Goal: Task Accomplishment & Management: Use online tool/utility

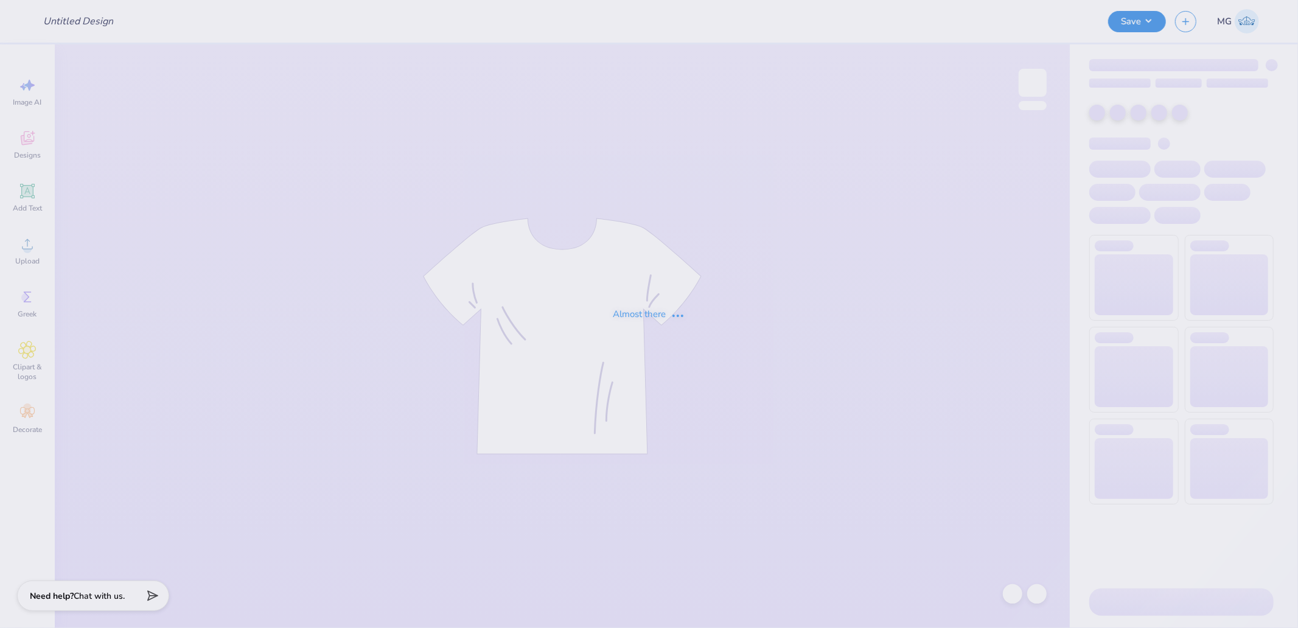
type input "Grand Prix Mixer"
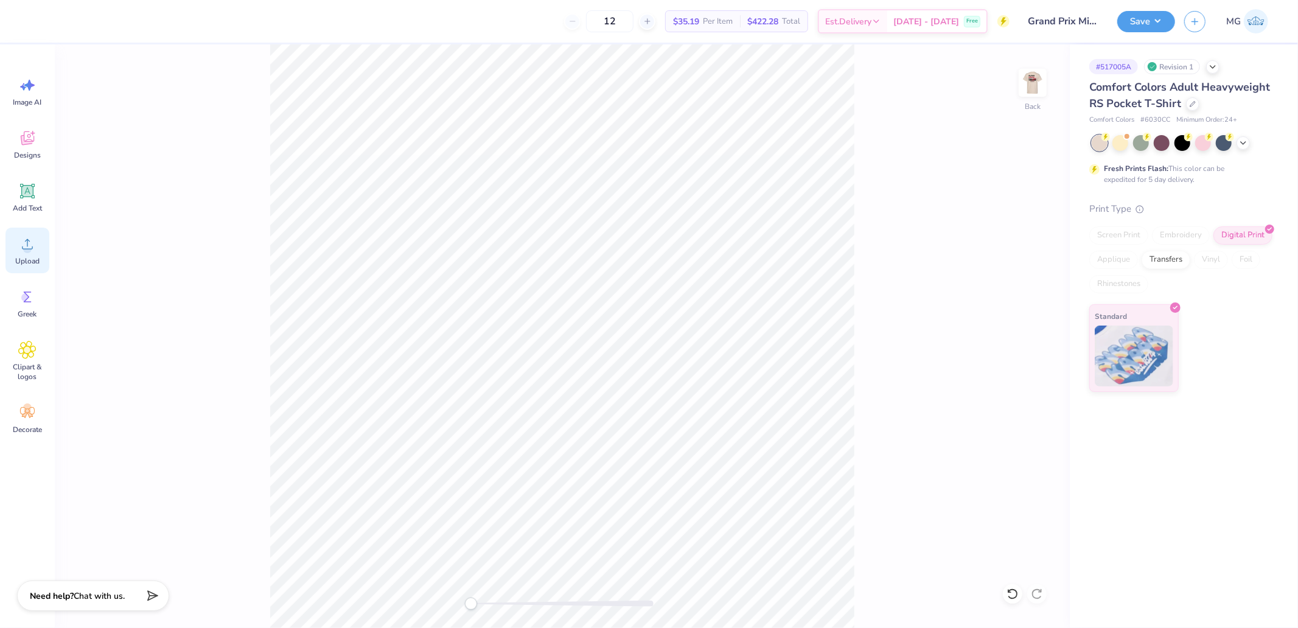
click at [32, 248] on icon at bounding box center [27, 244] width 11 height 10
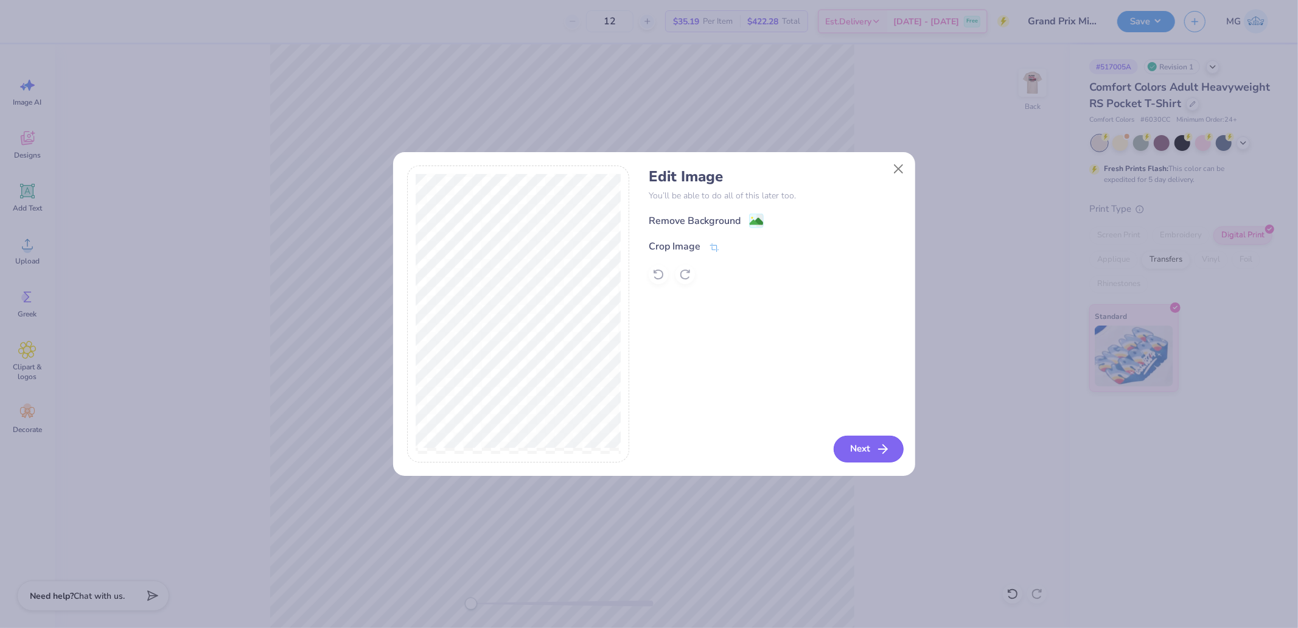
click at [865, 454] on button "Next" at bounding box center [869, 449] width 70 height 27
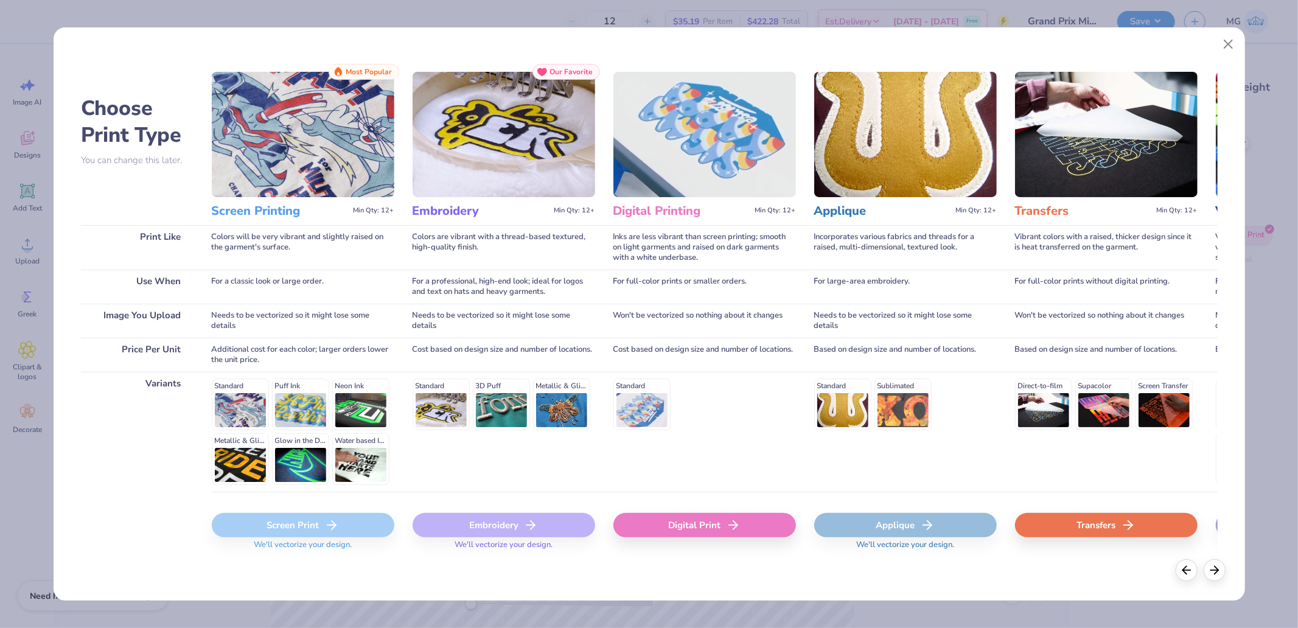
click at [731, 519] on icon at bounding box center [733, 525] width 15 height 15
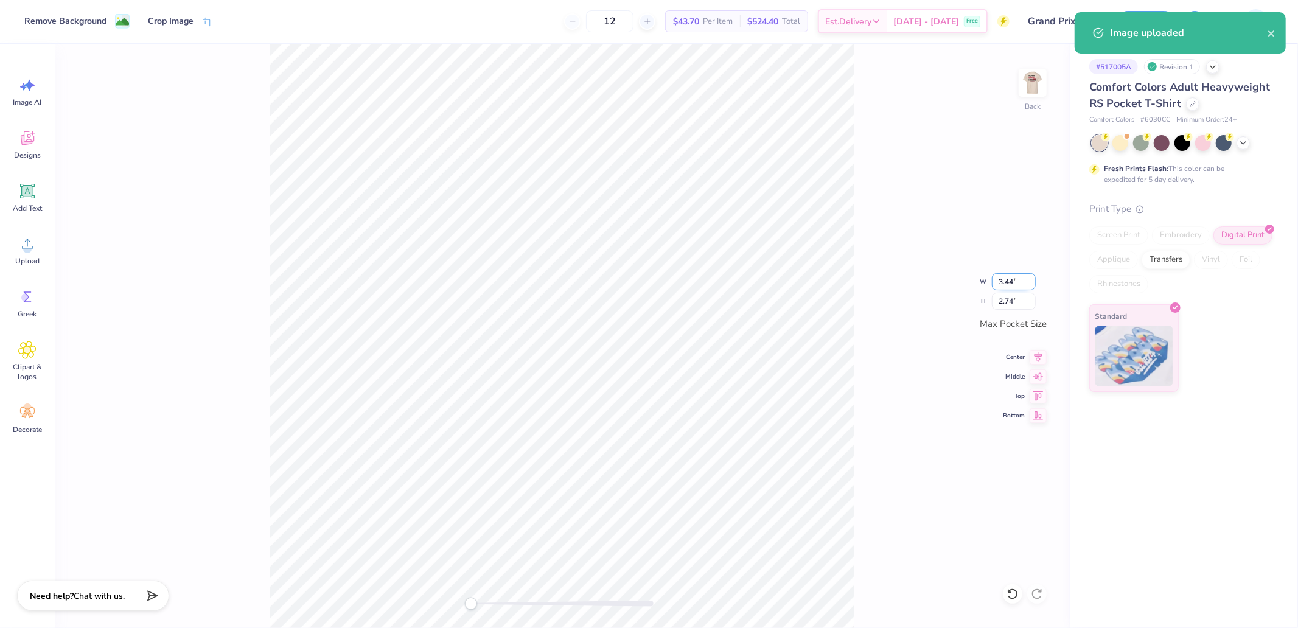
click at [1014, 282] on input "3.44" at bounding box center [1014, 281] width 44 height 17
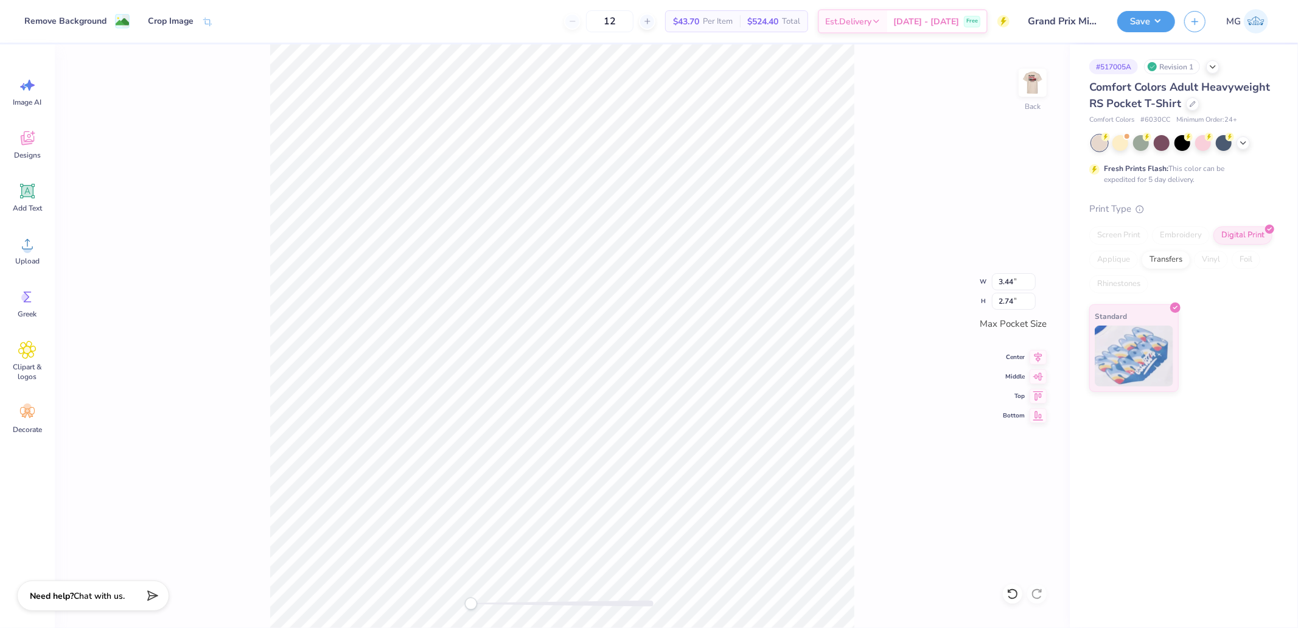
click at [986, 287] on div "Back W 3.44 3.44 " H 2.74 2.74 " Max Pocket Size Center Middle Top Bottom" at bounding box center [562, 336] width 1015 height 584
click at [994, 282] on input "3.44" at bounding box center [1014, 281] width 44 height 17
click at [1032, 277] on input "3.45" at bounding box center [1014, 281] width 44 height 17
click at [1032, 277] on input "3.46" at bounding box center [1014, 281] width 44 height 17
click at [1032, 277] on input "3.47" at bounding box center [1014, 281] width 44 height 17
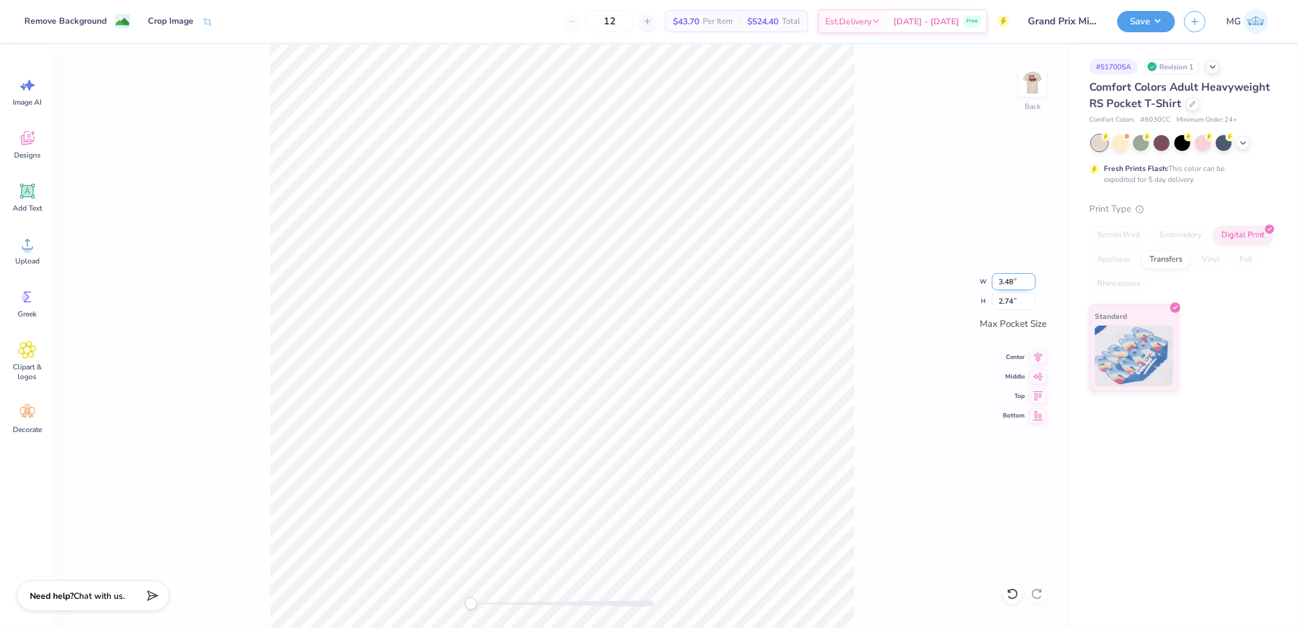
click at [1032, 277] on input "3.48" at bounding box center [1014, 281] width 44 height 17
click at [1032, 277] on input "3.49" at bounding box center [1014, 281] width 44 height 17
type input "3.5"
click at [1032, 277] on input "3.5" at bounding box center [1014, 281] width 44 height 17
click at [1006, 294] on input "2.74" at bounding box center [1014, 301] width 44 height 17
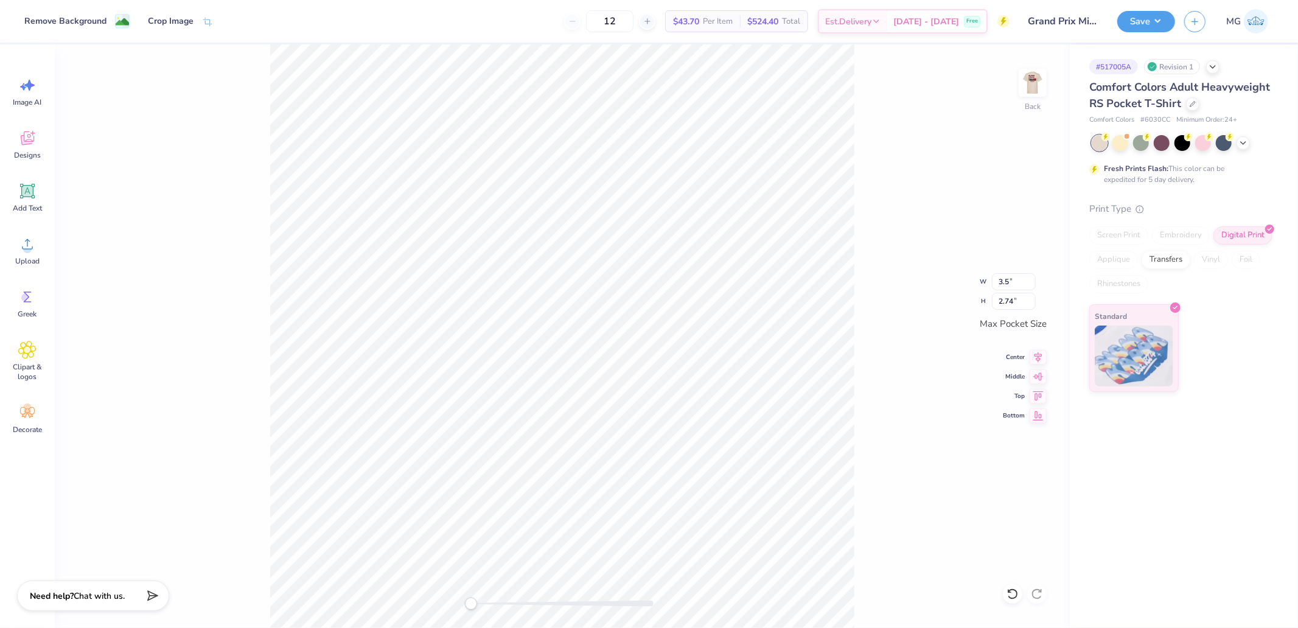
click at [1015, 270] on div "Back W 3.5 3.5 " H 2.74 2.74 " Max Pocket Size Center Middle Top Bottom" at bounding box center [562, 336] width 1015 height 584
click at [1014, 282] on input "3.44" at bounding box center [1014, 281] width 44 height 17
click at [1037, 279] on div "Back W 3.44 3.44 " H 2.73 2.73 " Max Pocket Size Center Middle Top Bottom" at bounding box center [562, 336] width 1015 height 584
click at [1033, 279] on div "Back W 3.44 H 2.73 Y Center Middle Top Bottom" at bounding box center [562, 336] width 1015 height 584
click at [1028, 277] on div "Back" at bounding box center [562, 336] width 1015 height 584
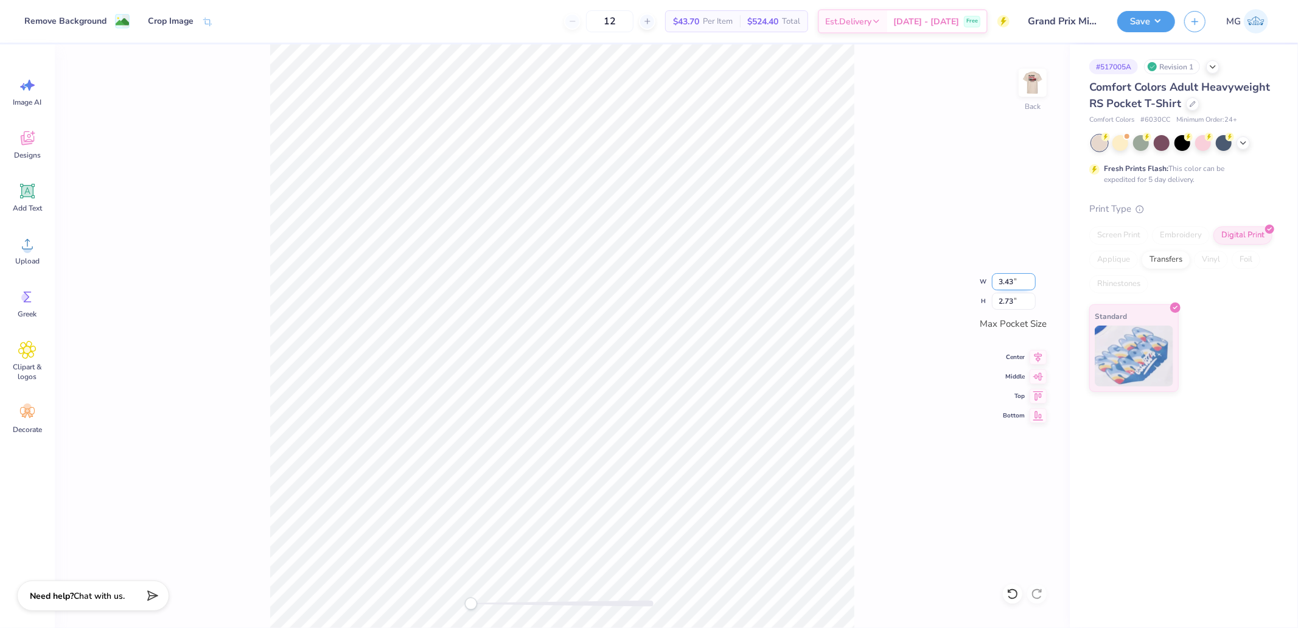
click at [1026, 282] on input "3.43" at bounding box center [1014, 281] width 44 height 17
click at [1028, 279] on input "3.44" at bounding box center [1014, 281] width 44 height 17
click at [1030, 277] on input "3.45" at bounding box center [1014, 281] width 44 height 17
click at [1031, 276] on input "3.46" at bounding box center [1014, 281] width 44 height 17
click at [1031, 276] on input "3.47" at bounding box center [1014, 281] width 44 height 17
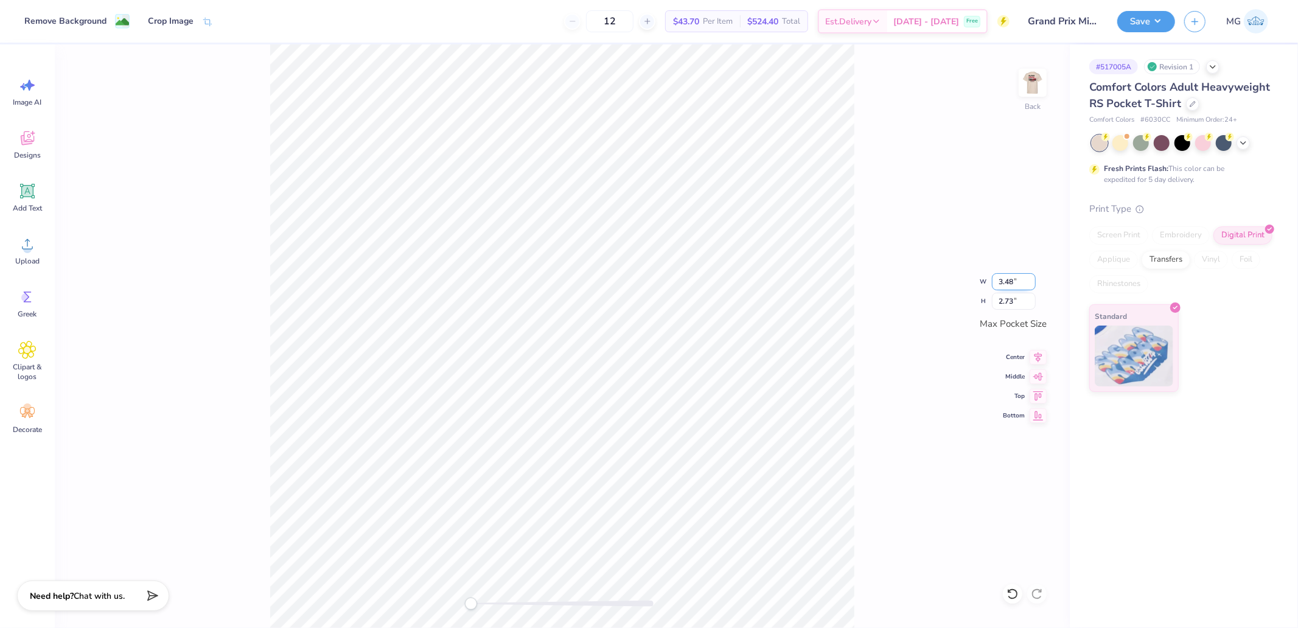
click at [1031, 276] on input "3.48" at bounding box center [1014, 281] width 44 height 17
click at [1031, 276] on input "3.49" at bounding box center [1014, 281] width 44 height 17
type input "3.5"
click at [1031, 276] on input "3.5" at bounding box center [1014, 281] width 44 height 17
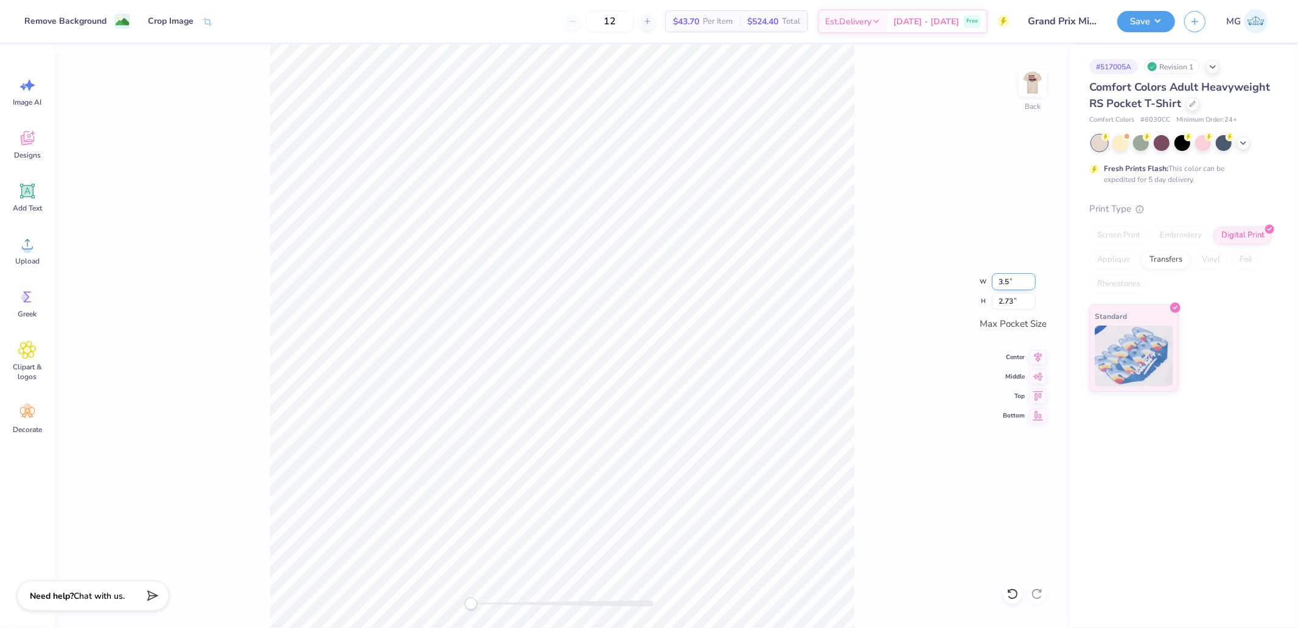
click at [1031, 276] on input "3.5" at bounding box center [1014, 281] width 44 height 17
click at [1016, 279] on input "3.5" at bounding box center [1014, 281] width 44 height 17
click at [1011, 300] on input "2.73" at bounding box center [1014, 301] width 44 height 17
click at [1018, 280] on input "3.5" at bounding box center [1014, 281] width 44 height 17
click at [1004, 276] on input "3.44" at bounding box center [1014, 281] width 44 height 17
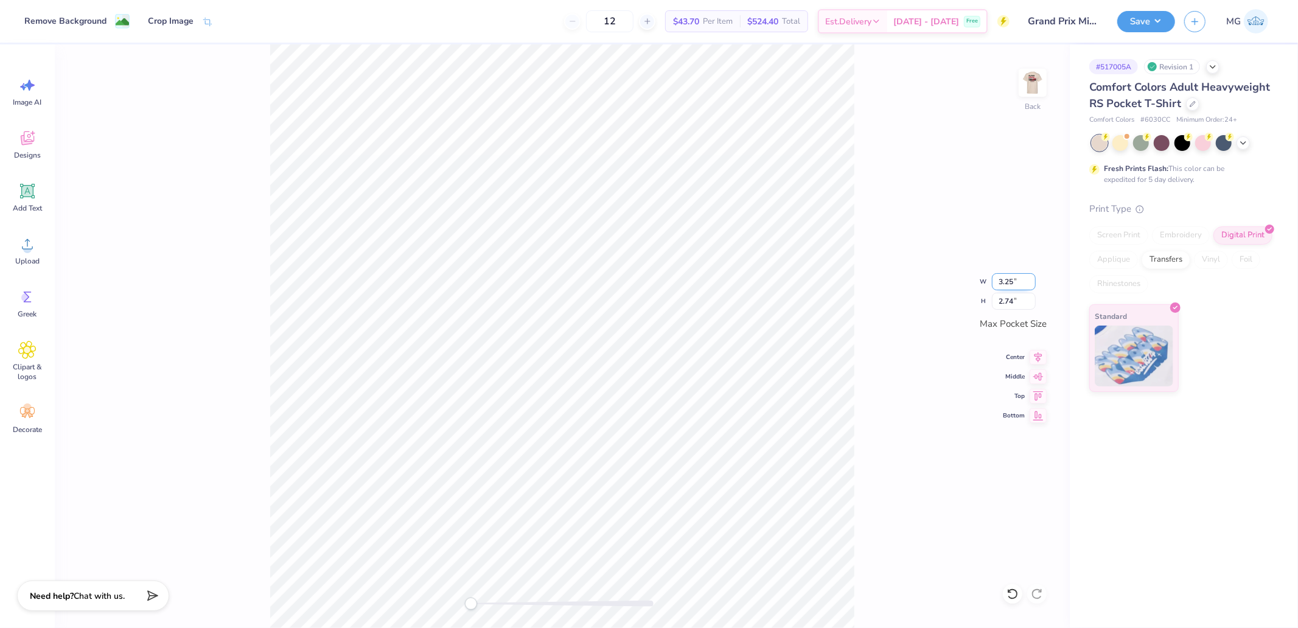
type input "3.25"
click at [1025, 280] on input "3.07" at bounding box center [1014, 281] width 44 height 17
click at [1036, 276] on input "3.07" at bounding box center [1014, 281] width 44 height 17
click at [1033, 278] on input "3.08" at bounding box center [1014, 281] width 44 height 17
click at [1033, 278] on input "3.09" at bounding box center [1014, 281] width 44 height 17
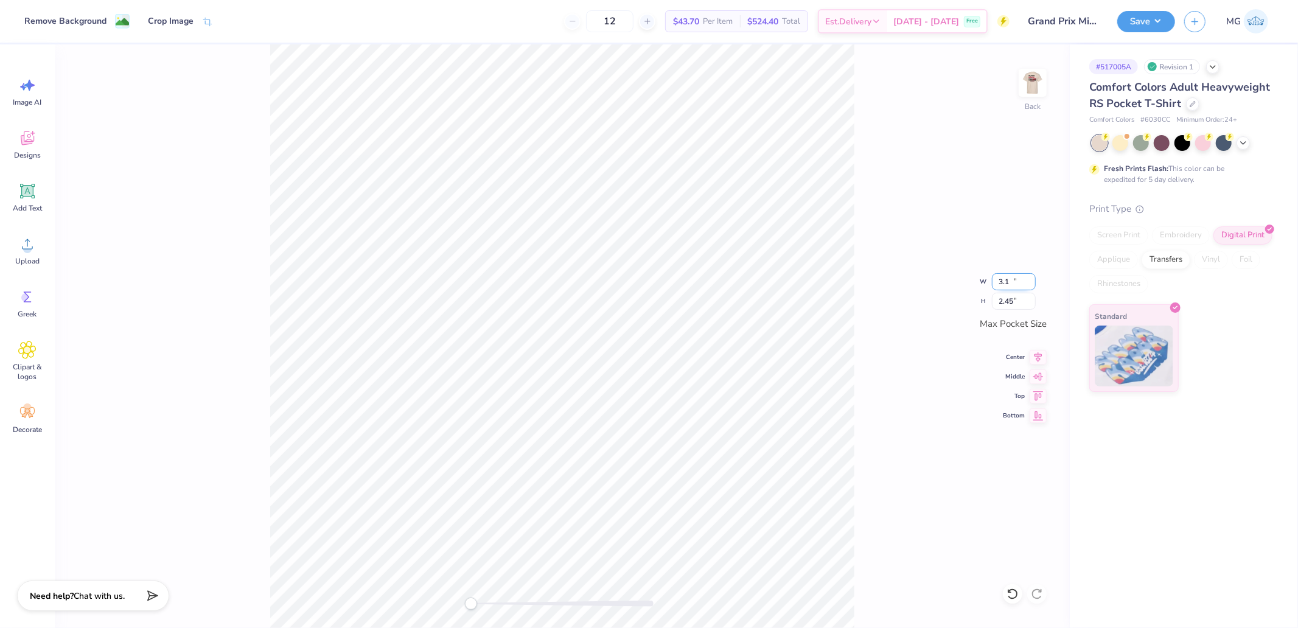
click at [1033, 278] on input "3.1" at bounding box center [1014, 281] width 44 height 17
click at [1033, 278] on input "3.11" at bounding box center [1014, 281] width 44 height 17
click at [1033, 278] on input "3.12" at bounding box center [1014, 281] width 44 height 17
click at [1033, 278] on input "3.13" at bounding box center [1014, 281] width 44 height 17
click at [1033, 278] on input "3.14" at bounding box center [1014, 281] width 44 height 17
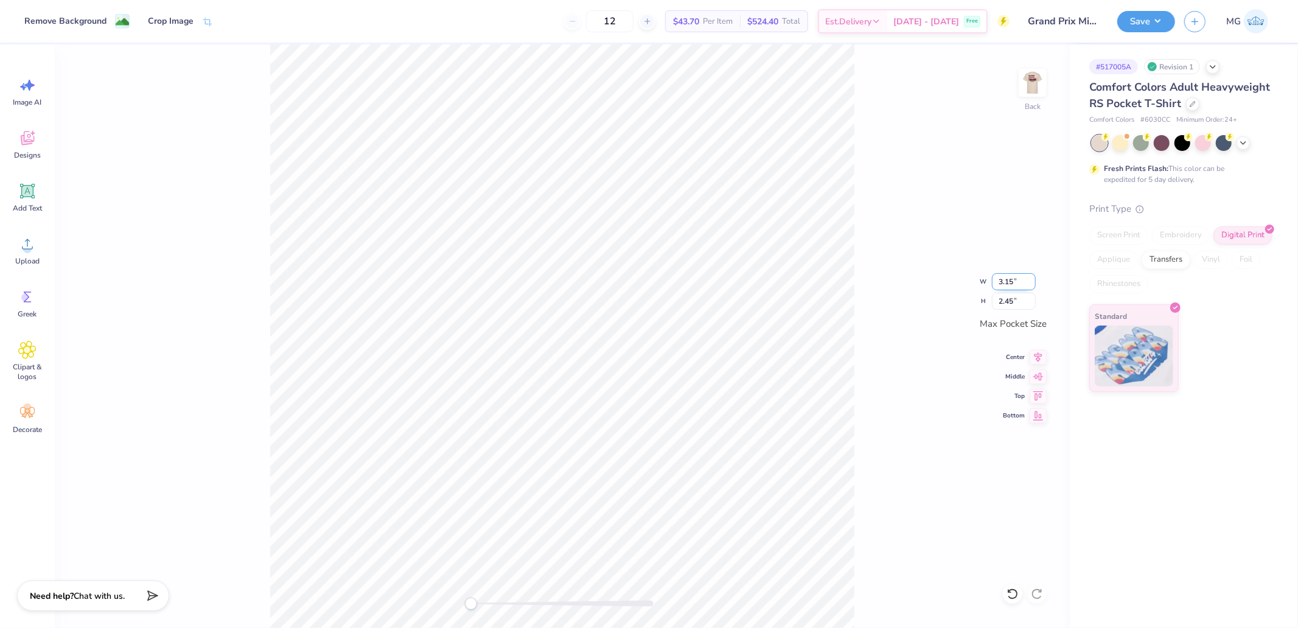
click at [1033, 278] on input "3.15" at bounding box center [1014, 281] width 44 height 17
type input "3.16"
click at [1033, 278] on input "3.16" at bounding box center [1014, 281] width 44 height 17
click at [1163, 12] on button "Save" at bounding box center [1146, 19] width 58 height 21
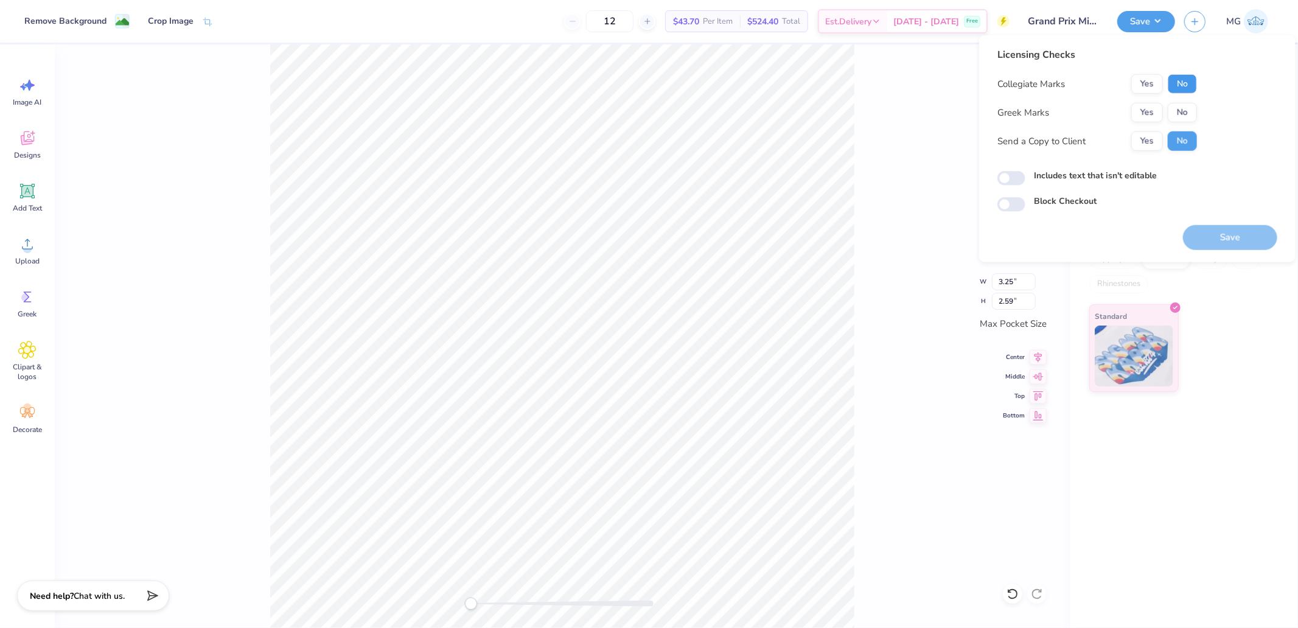
click at [1179, 85] on button "No" at bounding box center [1182, 83] width 29 height 19
click at [1153, 110] on button "Yes" at bounding box center [1147, 112] width 32 height 19
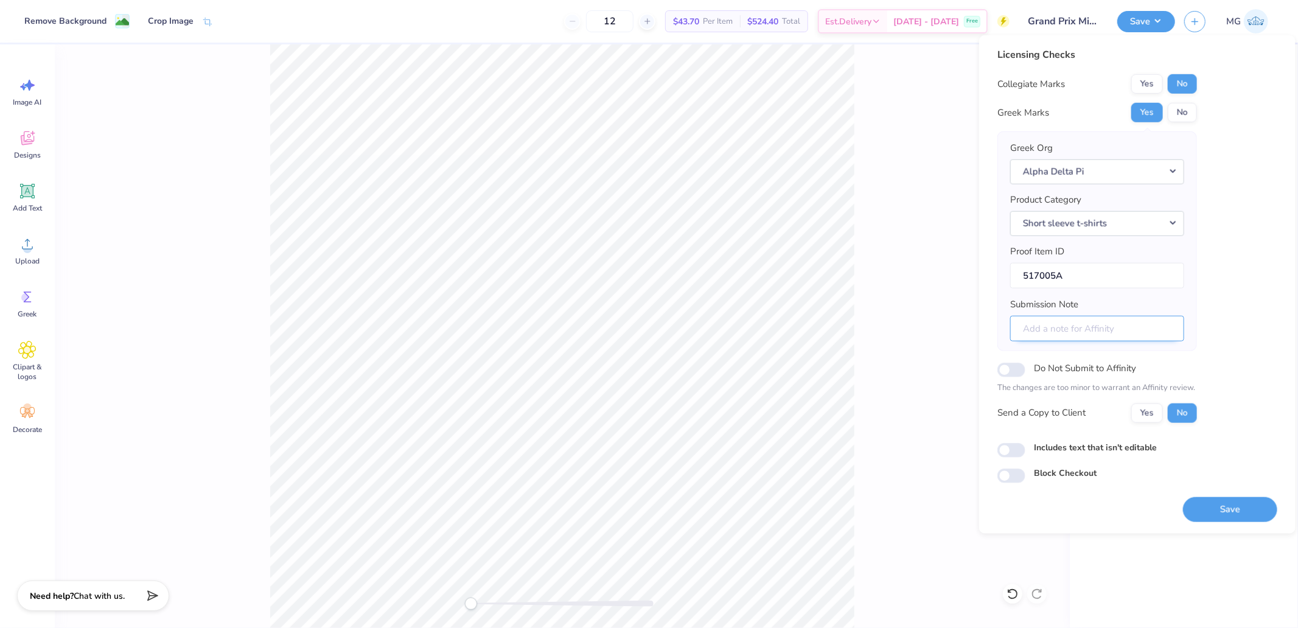
click at [1073, 329] on input "Submission Note" at bounding box center [1097, 328] width 174 height 26
click at [1029, 329] on input "Submission Note" at bounding box center [1097, 328] width 174 height 26
type input "Theta Beta // Grand Prix Mixer"
click at [1077, 268] on input "517005A" at bounding box center [1097, 275] width 174 height 26
click at [1098, 246] on div "Proof Item ID 517005A" at bounding box center [1097, 267] width 174 height 44
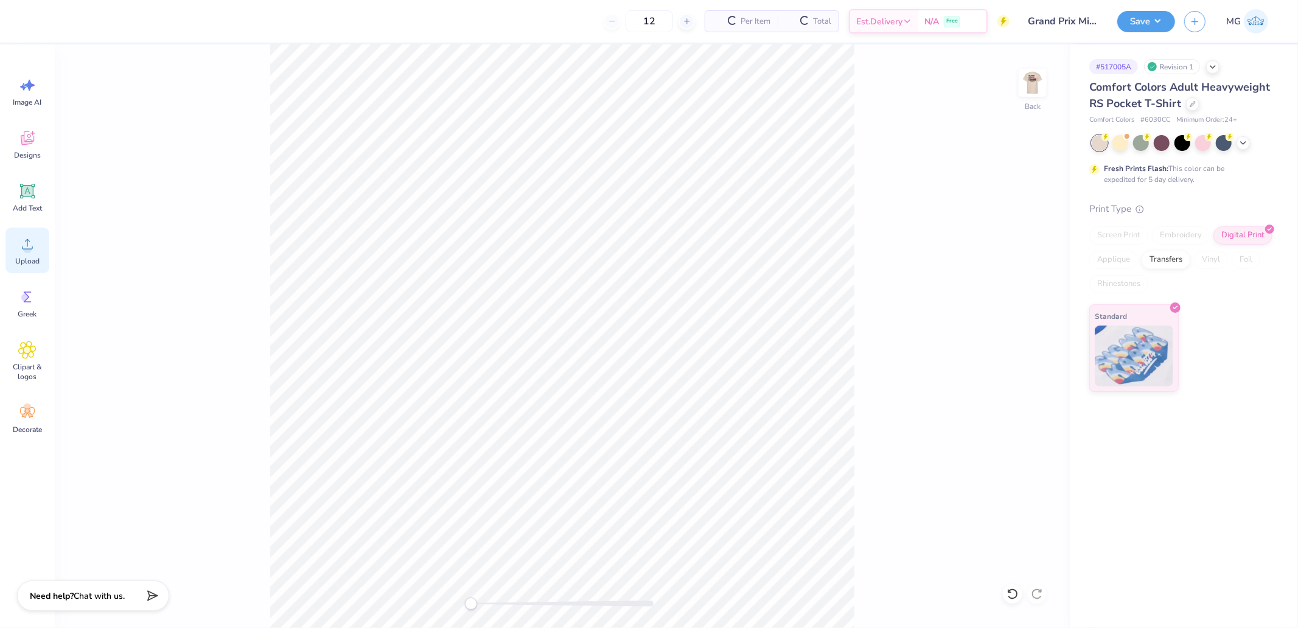
click at [35, 247] on icon at bounding box center [27, 244] width 18 height 18
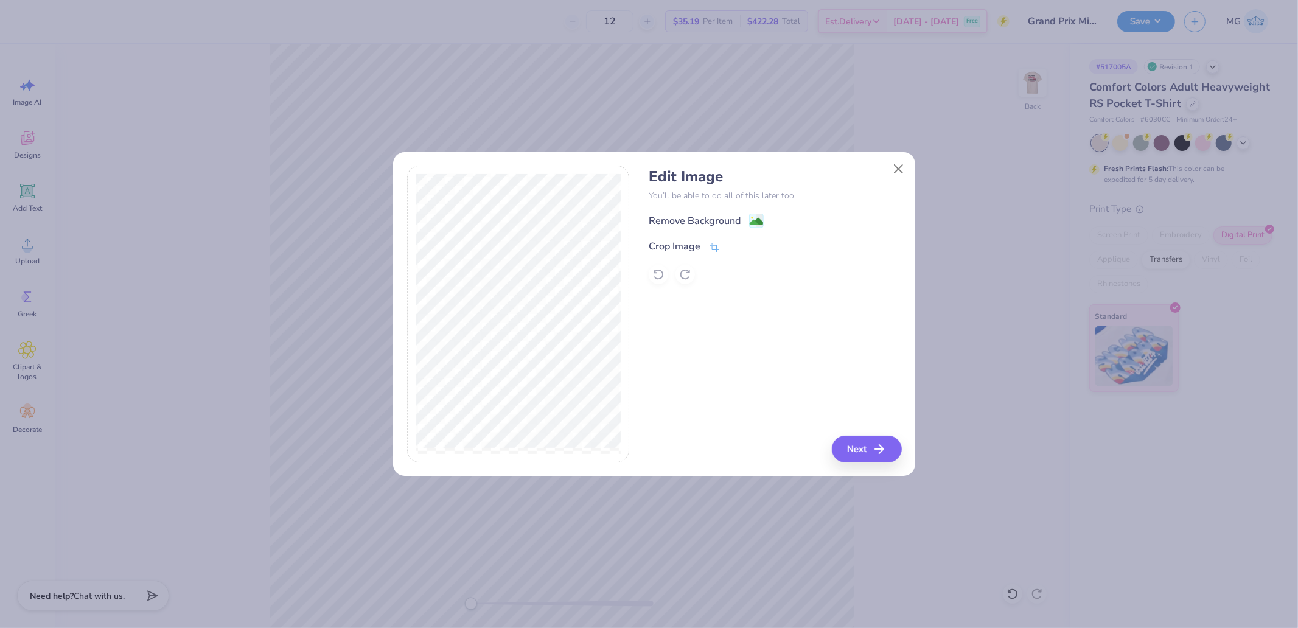
click at [882, 465] on div "Edit Image You’ll be able to do all of this later too. Remove Background Crop I…" at bounding box center [654, 320] width 522 height 310
click at [877, 444] on icon "button" at bounding box center [883, 449] width 15 height 15
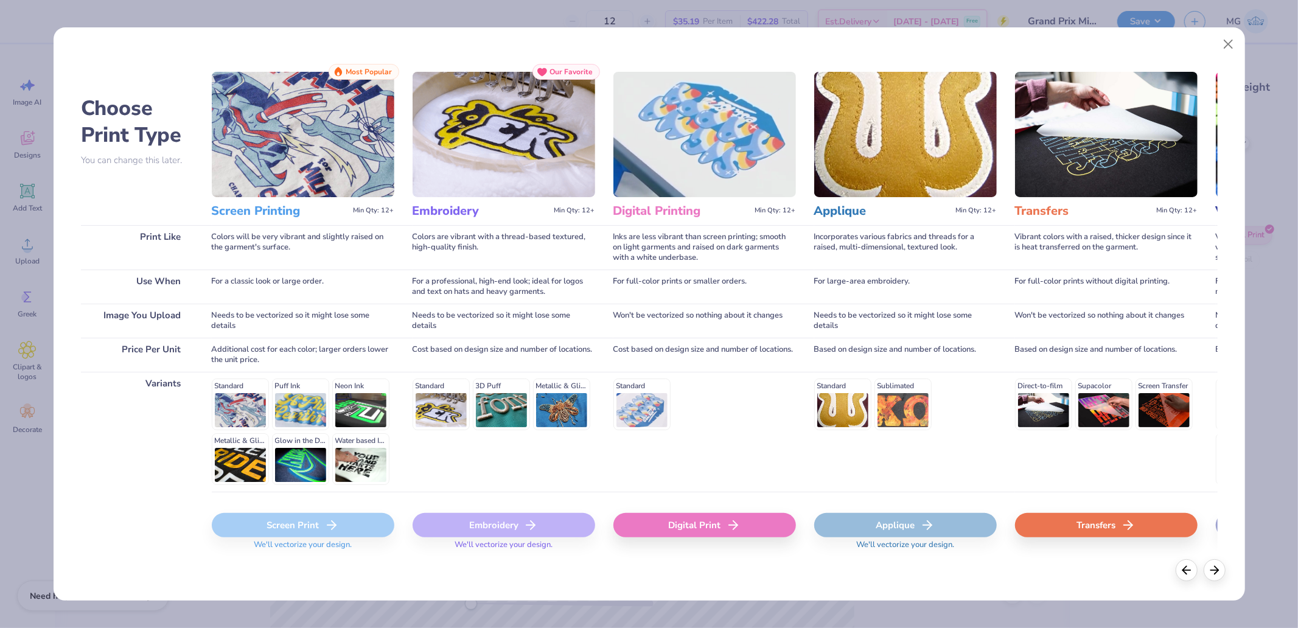
click at [698, 528] on div "Digital Print" at bounding box center [704, 525] width 183 height 24
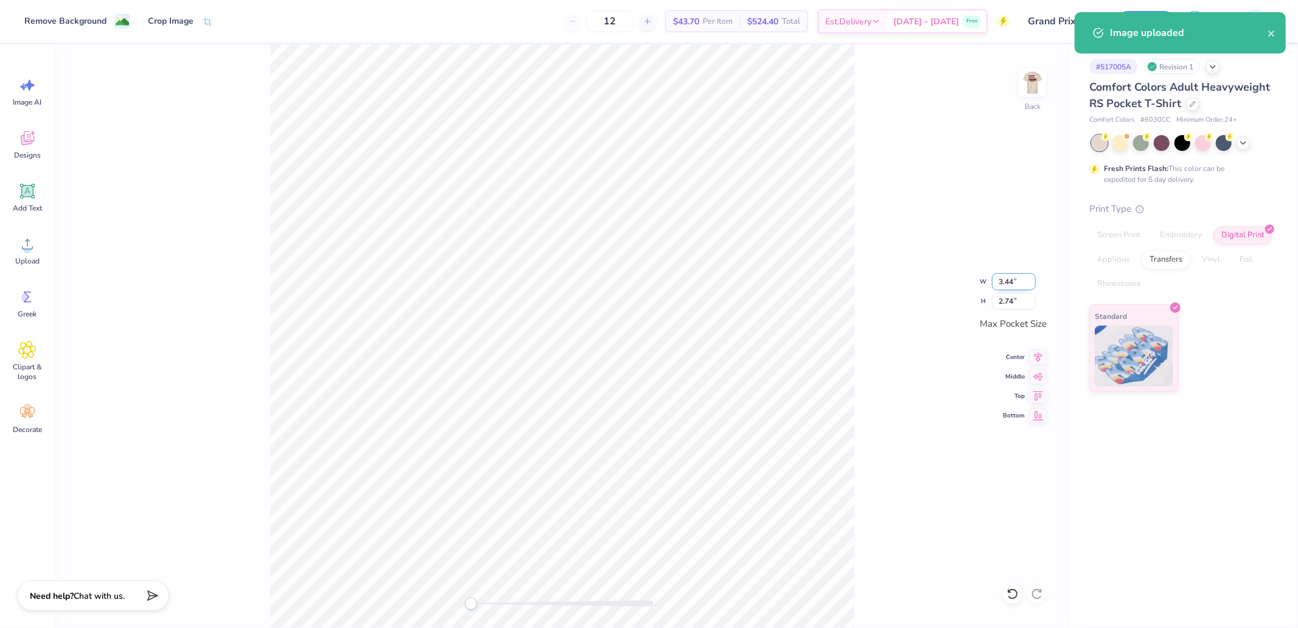
click at [1014, 284] on input "3.44" at bounding box center [1014, 281] width 44 height 17
type input "3.25"
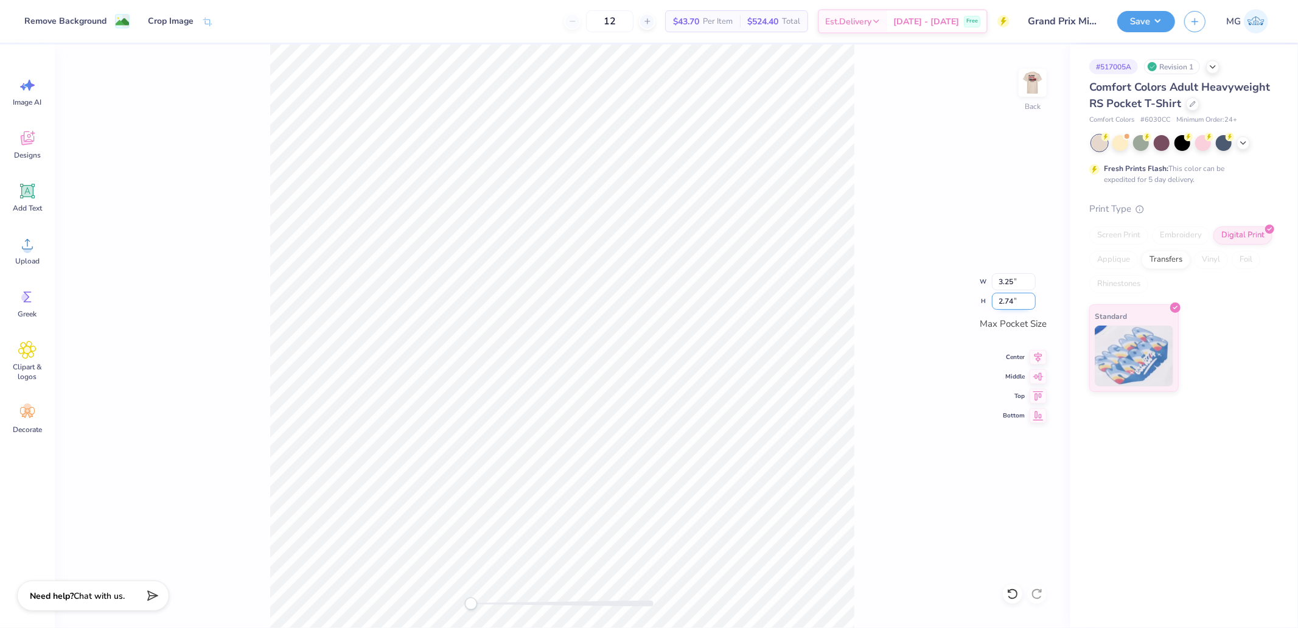
click at [1012, 298] on input "2.74" at bounding box center [1014, 301] width 44 height 17
click at [1015, 280] on input "3.25" at bounding box center [1014, 281] width 44 height 17
click at [1001, 284] on input "3.07" at bounding box center [1014, 281] width 44 height 17
type input "3.08"
click at [1030, 278] on input "3.08" at bounding box center [1014, 281] width 44 height 17
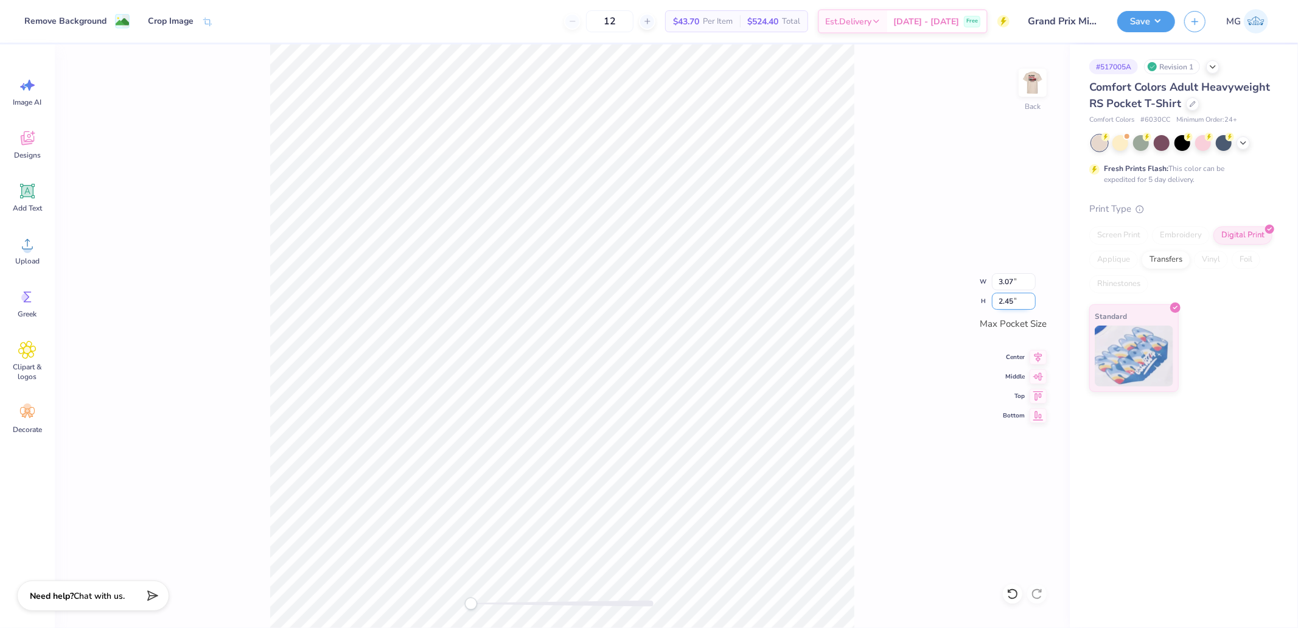
click at [1025, 302] on input "2.45" at bounding box center [1014, 301] width 44 height 17
click at [1008, 282] on input "3.44" at bounding box center [1014, 281] width 44 height 17
type input "3.25"
click at [855, 236] on div "Back W 3.25 3.25 " H 2.74 2.74 " Max Pocket Size Center Middle Top Bottom" at bounding box center [562, 336] width 1015 height 584
click at [1023, 279] on input "3.07" at bounding box center [1014, 281] width 44 height 17
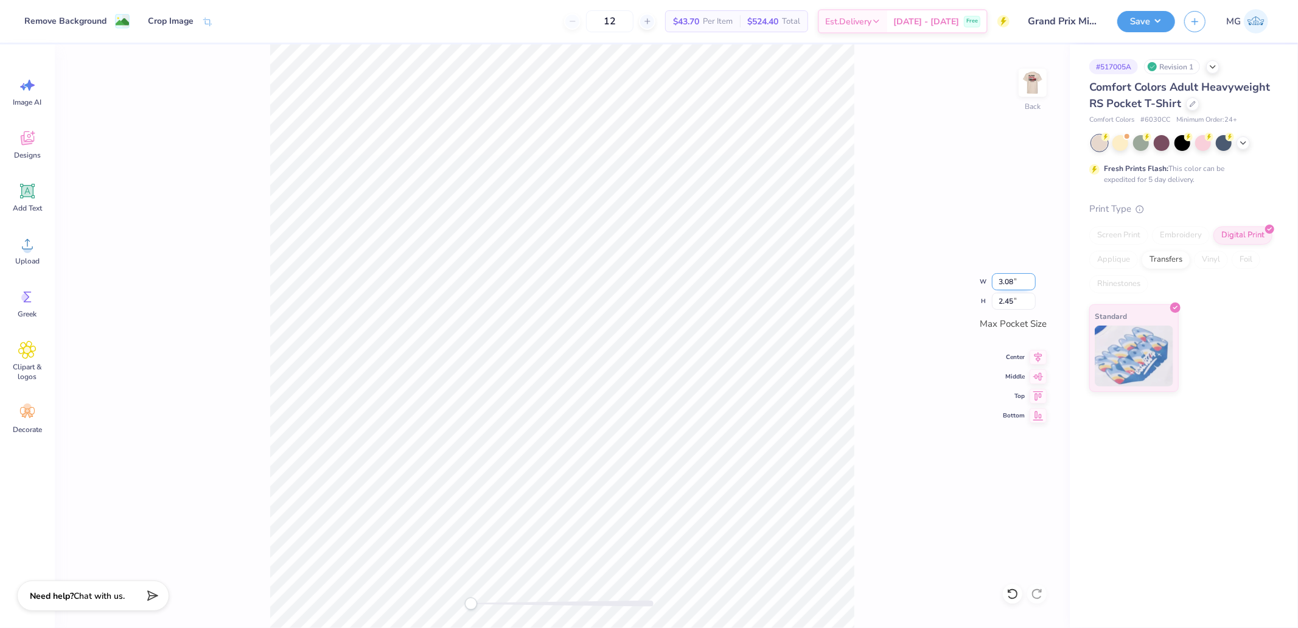
click at [1033, 276] on input "3.08" at bounding box center [1014, 281] width 44 height 17
type input "3.09"
click at [1033, 276] on input "3.09" at bounding box center [1014, 281] width 44 height 17
type input "3.25"
type input "2.59"
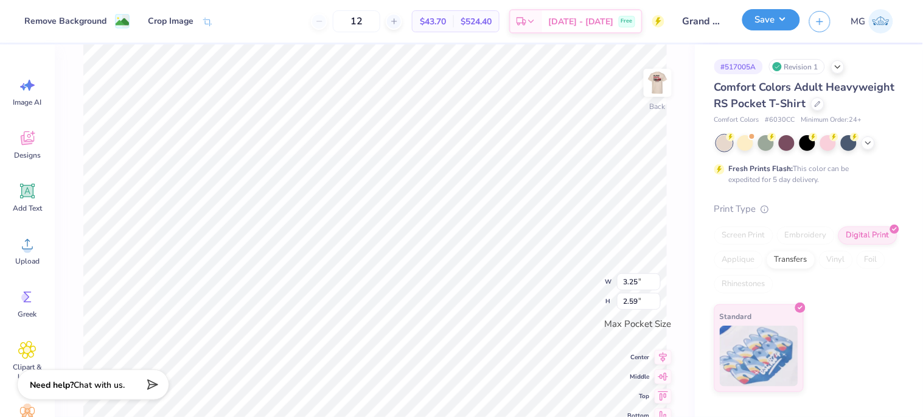
click at [758, 28] on button "Save" at bounding box center [771, 19] width 58 height 21
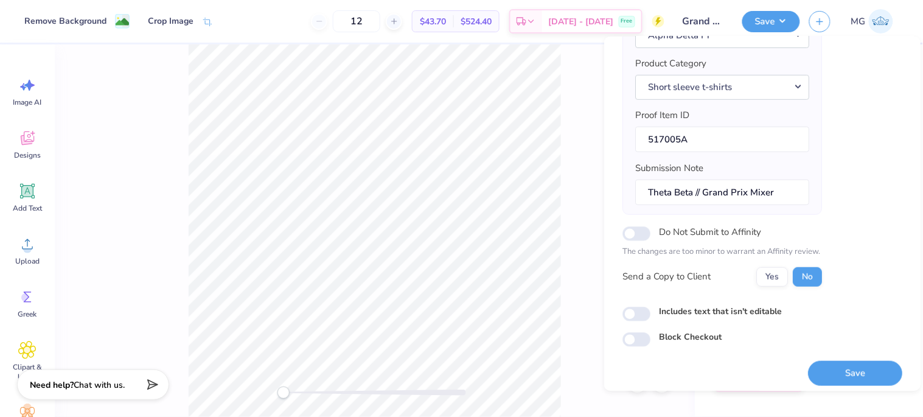
scroll to position [144, 0]
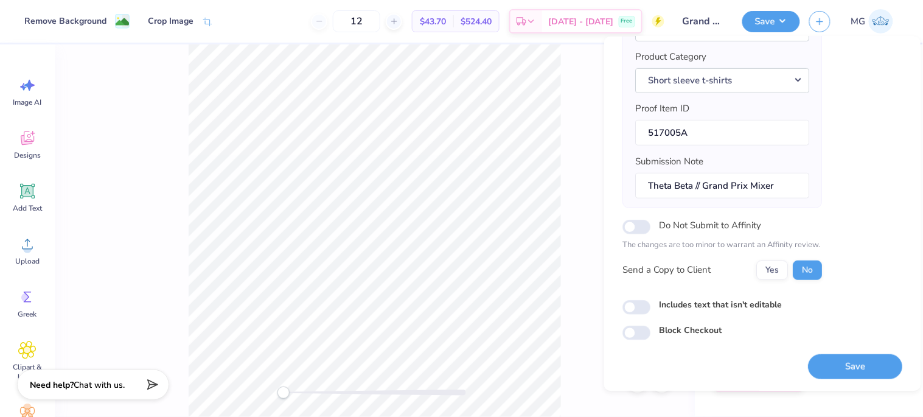
click at [821, 364] on button "Save" at bounding box center [855, 366] width 94 height 25
